Goal: Information Seeking & Learning: Learn about a topic

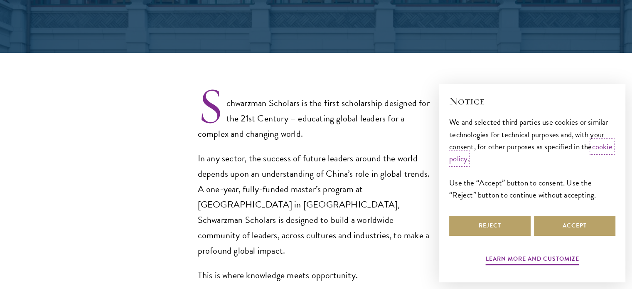
click at [481, 160] on link "cookie policy" at bounding box center [530, 153] width 163 height 24
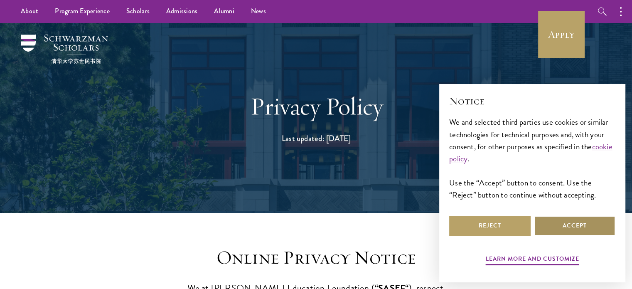
click at [577, 227] on button "Accept" at bounding box center [574, 226] width 81 height 20
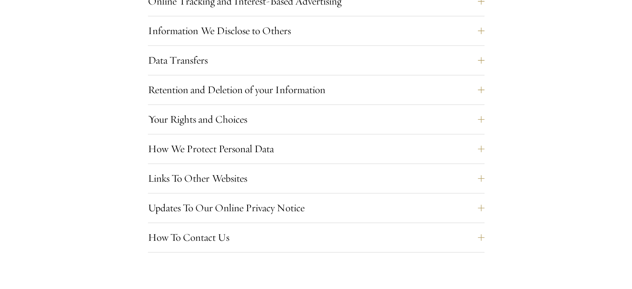
scroll to position [850, 0]
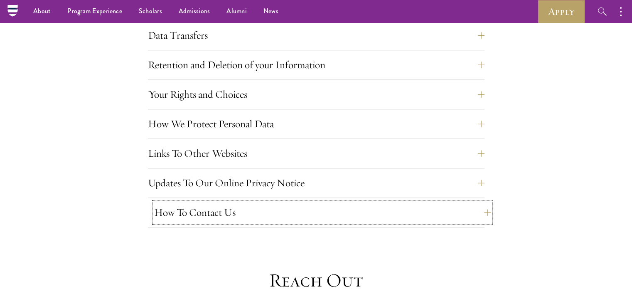
click at [484, 209] on button "How To Contact Us" at bounding box center [322, 212] width 337 height 20
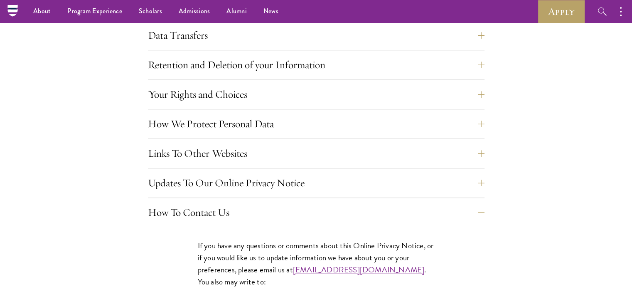
click at [485, 186] on section "Information We Obtain Information that you give us The types of information we …" at bounding box center [316, 113] width 632 height 471
click at [484, 181] on button "Updates To Our Online Privacy Notice" at bounding box center [322, 183] width 337 height 20
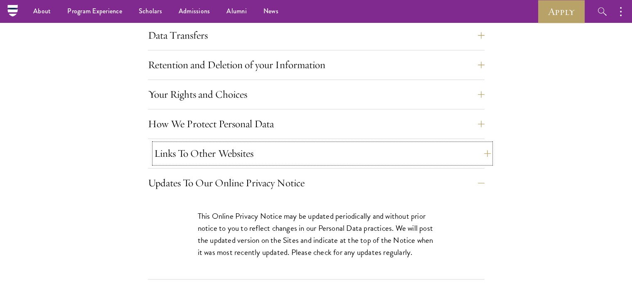
click at [479, 159] on button "Links To Other Websites" at bounding box center [322, 153] width 337 height 20
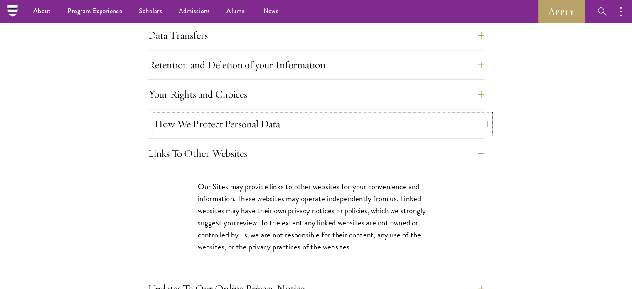
click at [481, 127] on button "How We Protect Personal Data" at bounding box center [322, 124] width 337 height 20
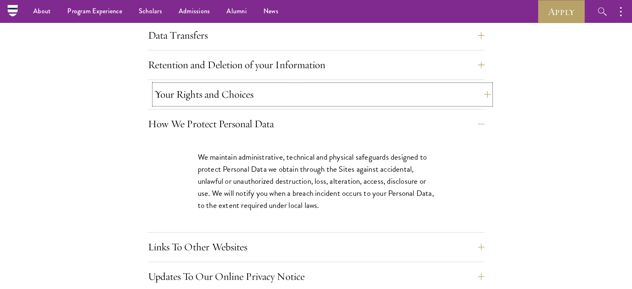
click at [482, 96] on button "Your Rights and Choices" at bounding box center [322, 94] width 337 height 20
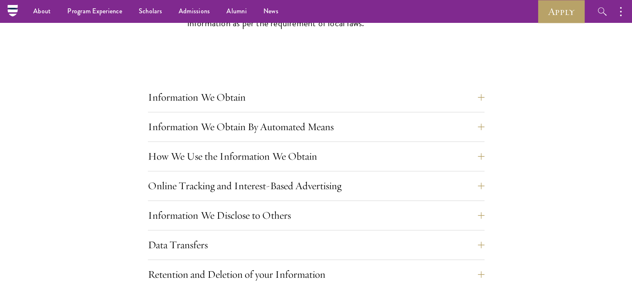
scroll to position [635, 0]
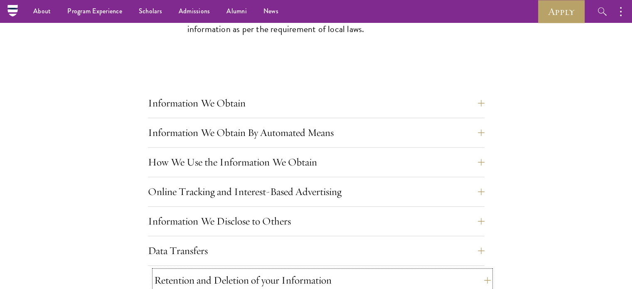
click at [483, 274] on button "Retention and Deletion of your Information" at bounding box center [322, 280] width 337 height 20
click at [481, 247] on button "Data Transfers" at bounding box center [322, 251] width 337 height 20
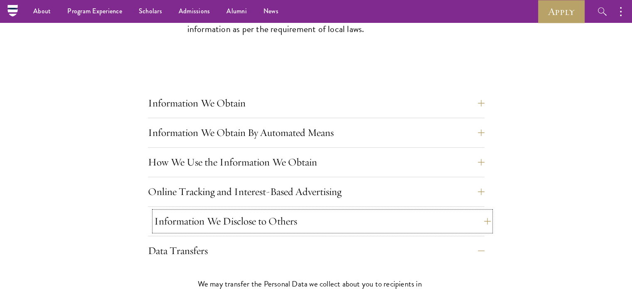
click at [483, 221] on button "Information We Disclose to Others" at bounding box center [322, 221] width 337 height 20
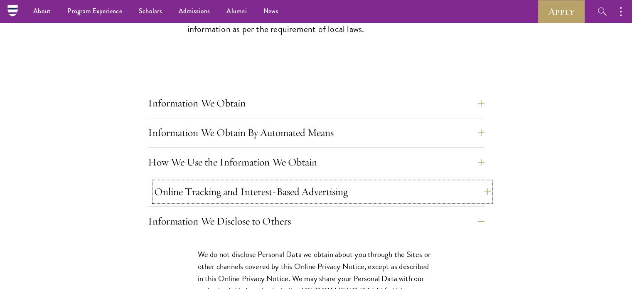
click at [484, 189] on button "Online Tracking and Interest-Based Advertising" at bounding box center [322, 192] width 337 height 20
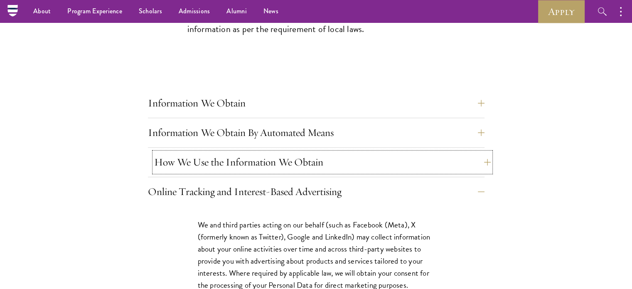
click at [484, 162] on button "How We Use the Information We Obtain" at bounding box center [322, 162] width 337 height 20
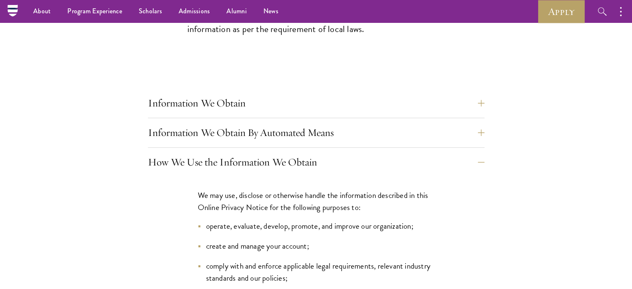
click at [483, 128] on button "Information We Obtain By Automated Means" at bounding box center [322, 133] width 337 height 20
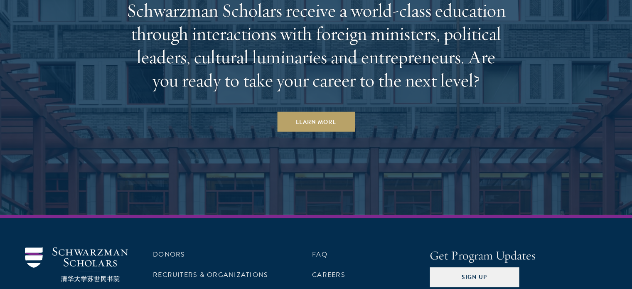
scroll to position [2375, 0]
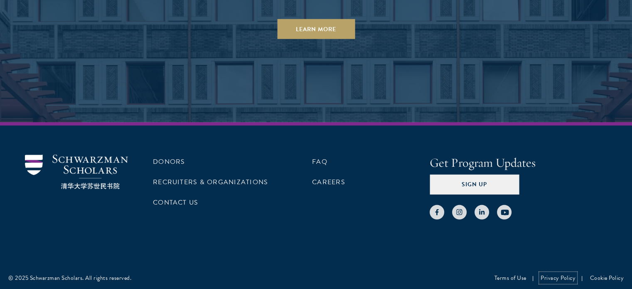
click at [560, 274] on link "Privacy Policy" at bounding box center [558, 278] width 35 height 9
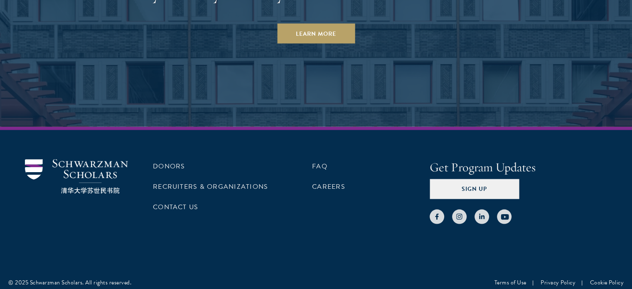
scroll to position [1743, 0]
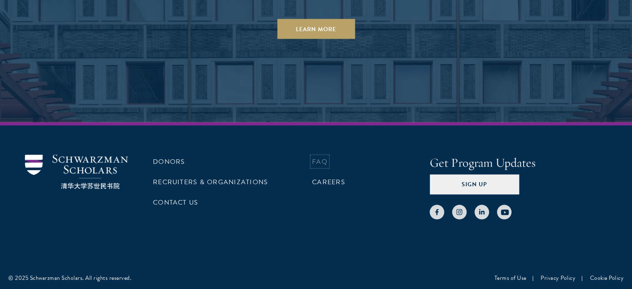
click at [322, 163] on link "FAQ" at bounding box center [319, 162] width 15 height 10
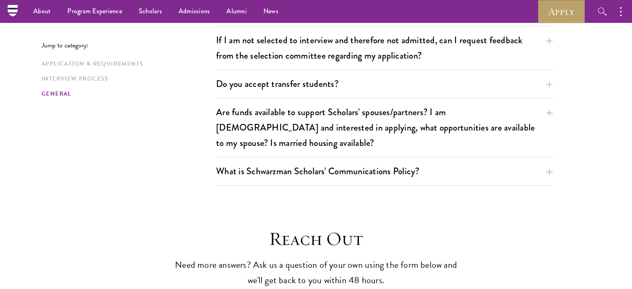
scroll to position [1254, 0]
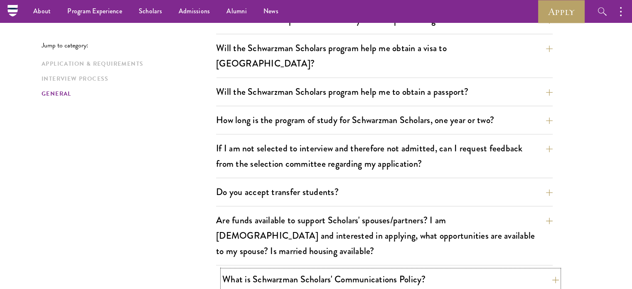
click at [547, 270] on button "What is Schwarzman Scholars' Communications Policy?" at bounding box center [390, 279] width 337 height 19
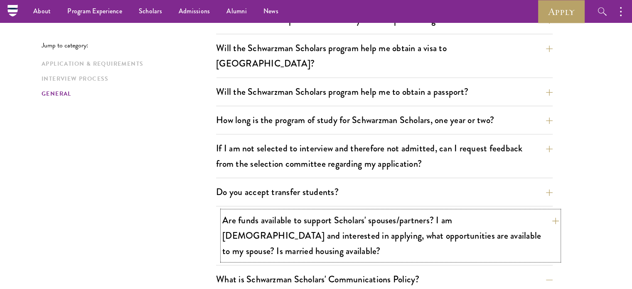
click at [551, 211] on button "Are funds available to support Scholars' spouses/partners? I am married and int…" at bounding box center [390, 235] width 337 height 49
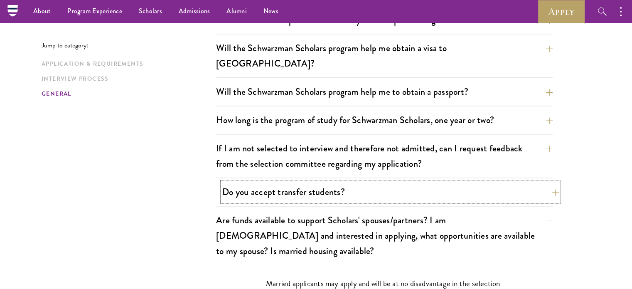
click at [551, 183] on button "Do you accept transfer students?" at bounding box center [390, 192] width 337 height 19
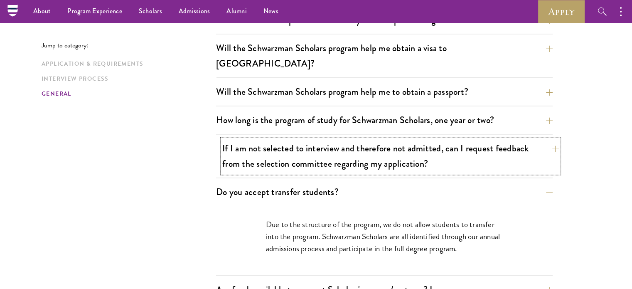
click at [553, 139] on button "If I am not selected to interview and therefore not admitted, can I request fee…" at bounding box center [390, 156] width 337 height 34
